Goal: Transaction & Acquisition: Purchase product/service

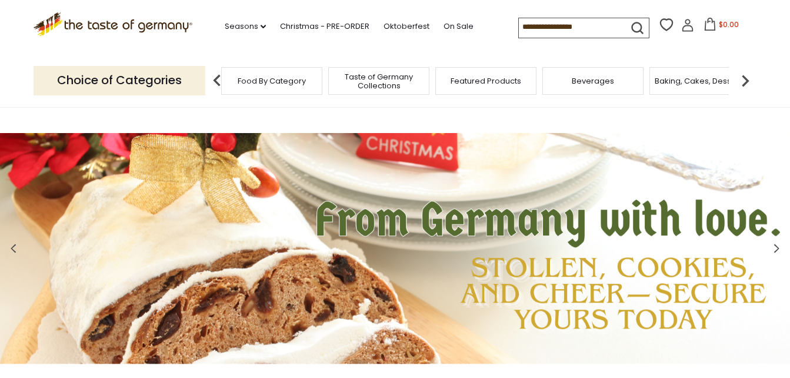
click at [269, 78] on span "Food By Category" at bounding box center [272, 80] width 68 height 9
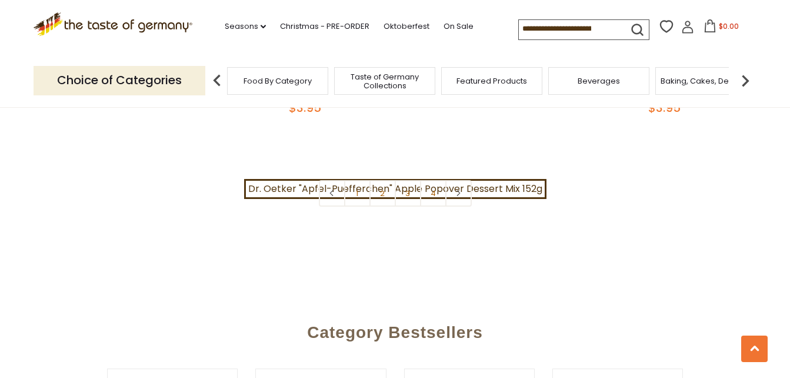
scroll to position [2753, 0]
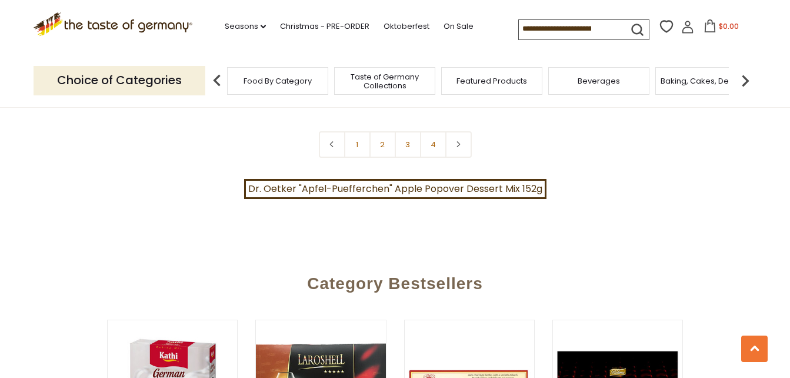
click at [744, 79] on img at bounding box center [746, 81] width 24 height 24
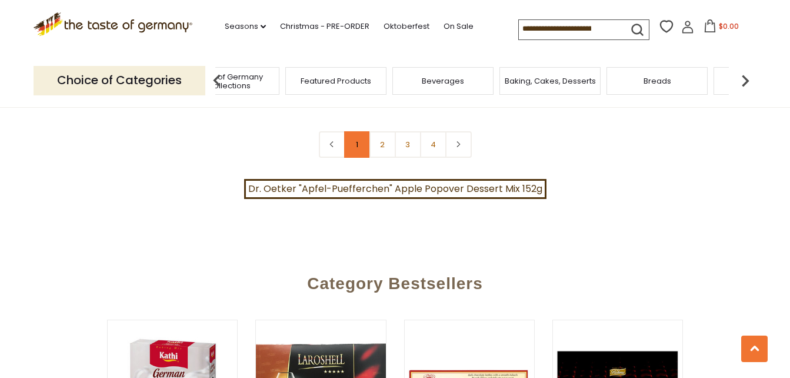
click at [358, 131] on link "1" at bounding box center [357, 144] width 26 height 26
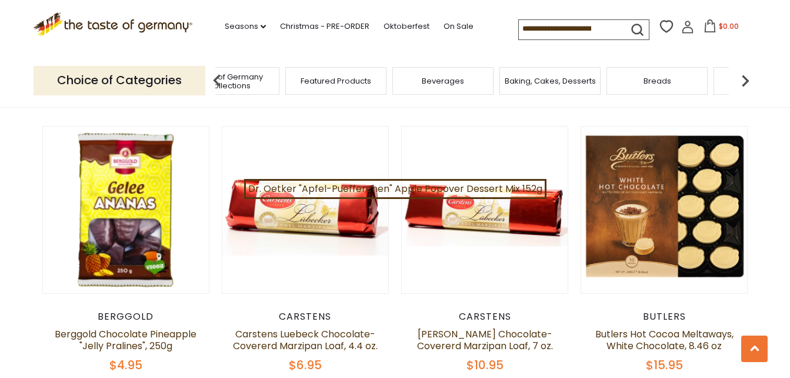
scroll to position [1596, 0]
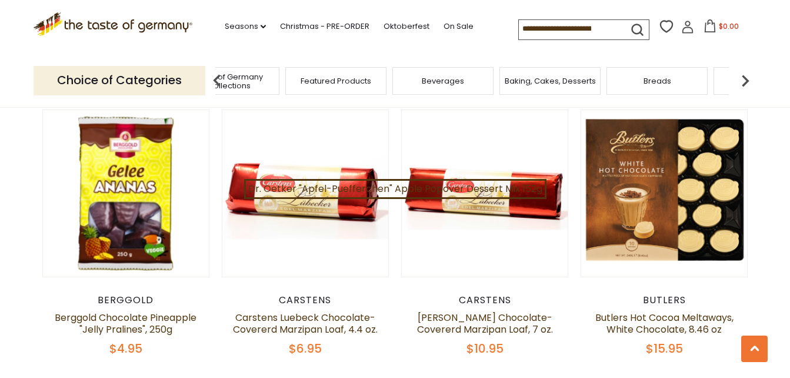
click at [247, 73] on span "Taste of Germany Collections" at bounding box center [229, 81] width 94 height 18
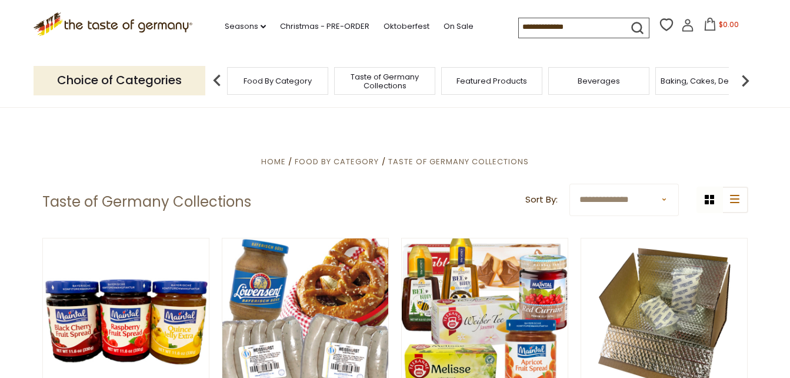
click at [385, 79] on span "Taste of Germany Collections" at bounding box center [385, 81] width 94 height 18
click at [252, 81] on span "Food By Category" at bounding box center [278, 80] width 68 height 9
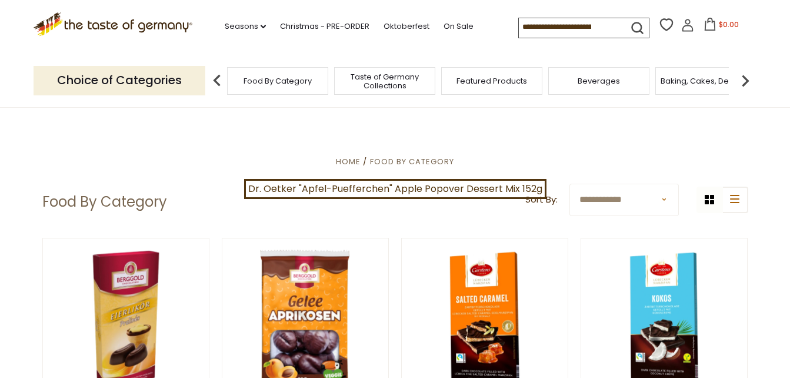
click at [527, 26] on input at bounding box center [568, 26] width 99 height 16
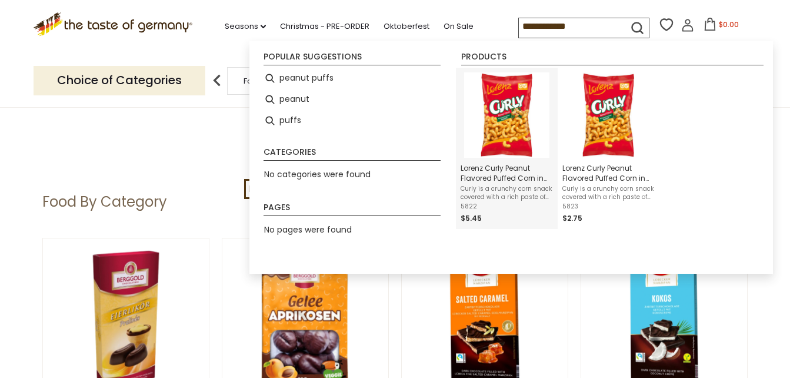
type input "**********"
click at [517, 112] on img "Lorenz Curly Peanut Flavored Puffed Corn in Bag 4.2 oz" at bounding box center [506, 114] width 85 height 85
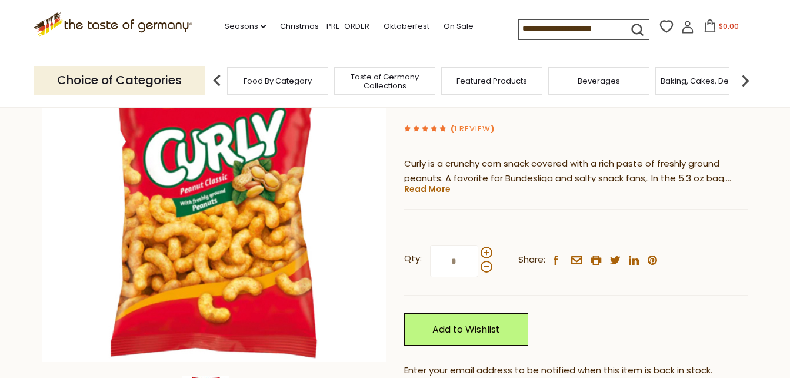
scroll to position [212, 0]
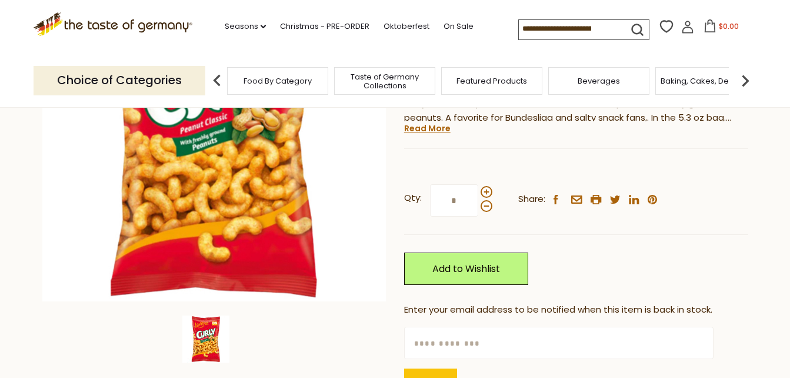
click at [453, 201] on input "*" at bounding box center [454, 200] width 48 height 32
click at [485, 188] on span at bounding box center [487, 192] width 12 height 12
click at [478, 188] on input "*" at bounding box center [454, 200] width 48 height 32
type input "*"
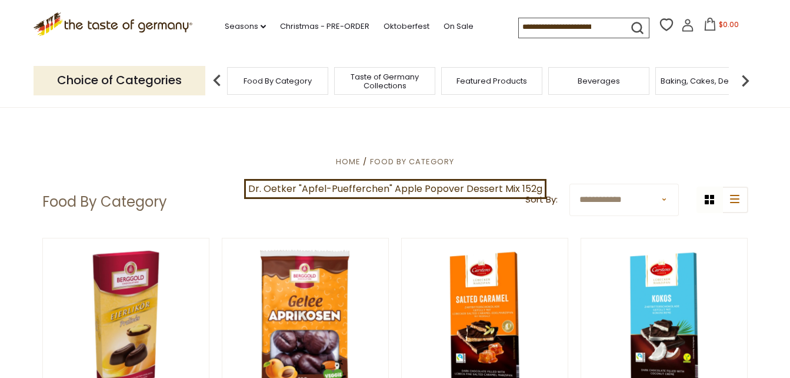
click at [528, 25] on input at bounding box center [568, 26] width 99 height 16
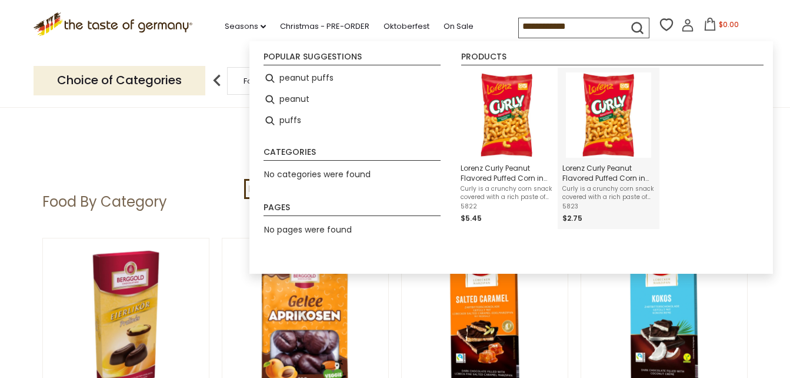
type input "**********"
click at [617, 119] on img "Lorenz Curly Peanut Flavored Puffed Corn in Bag 2.1 oz" at bounding box center [608, 114] width 85 height 85
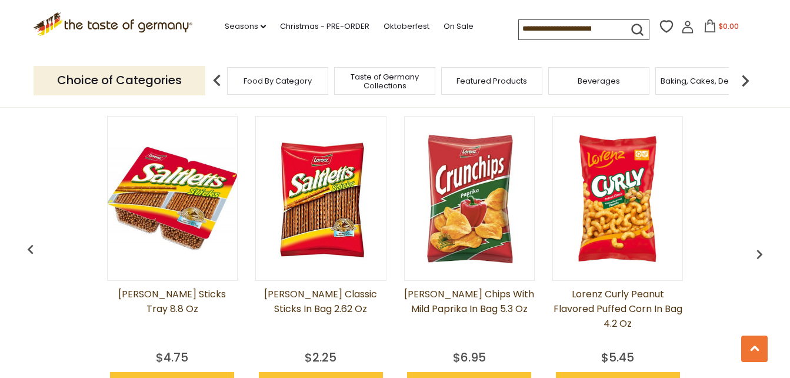
scroll to position [988, 0]
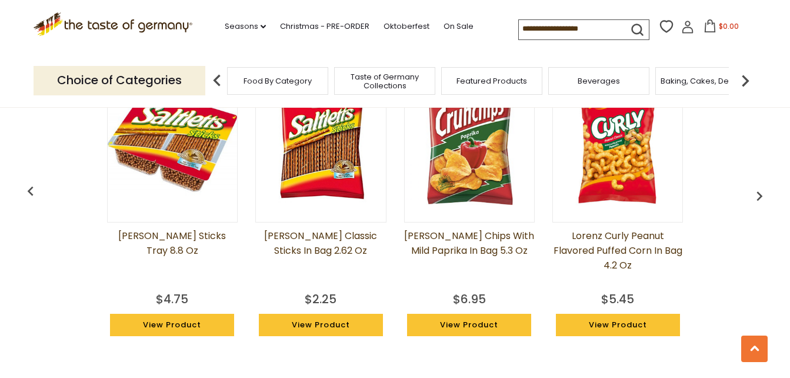
click at [621, 168] on img at bounding box center [617, 139] width 129 height 129
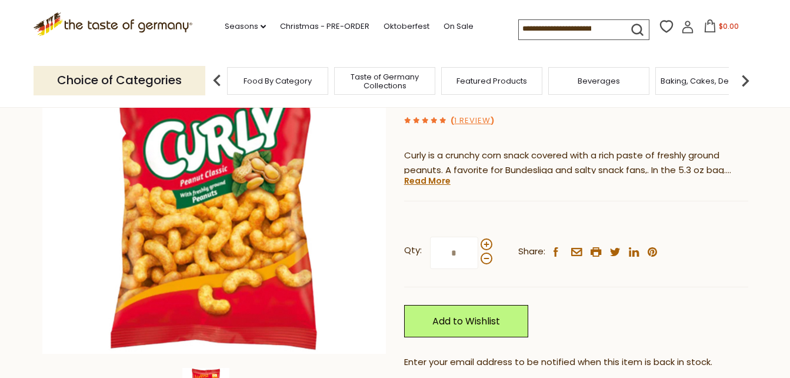
scroll to position [282, 0]
